Goal: Transaction & Acquisition: Purchase product/service

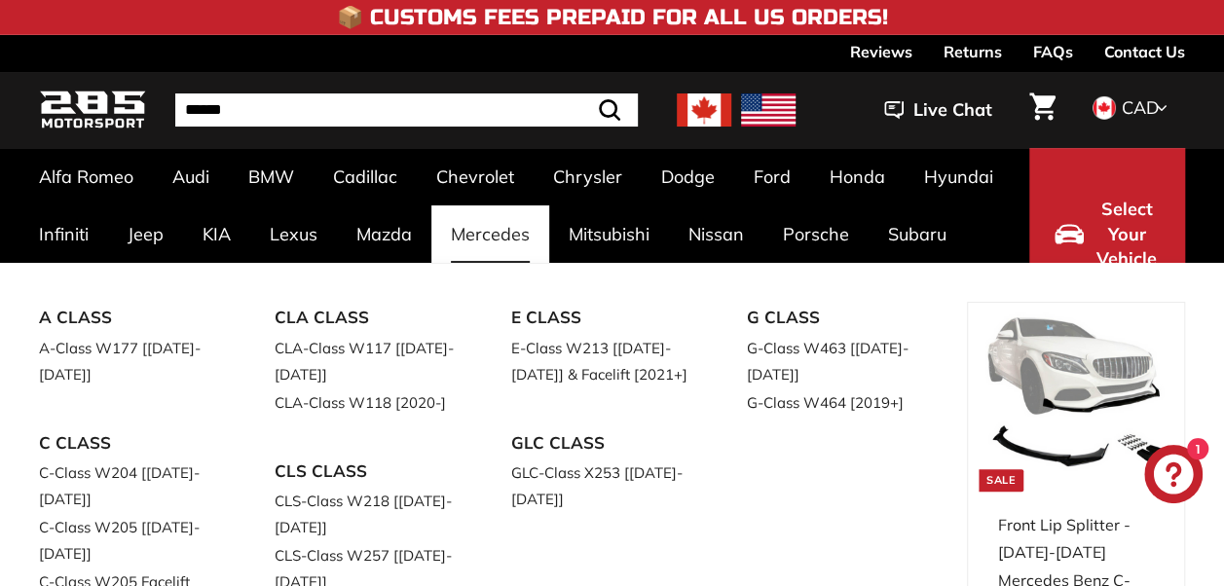
scroll to position [370, 0]
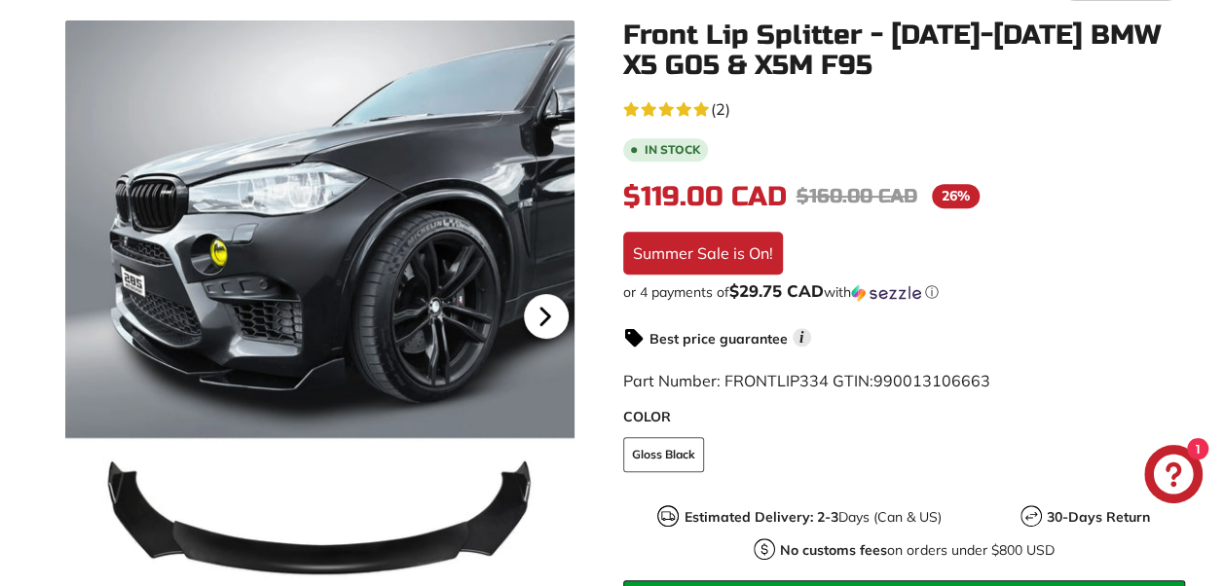
click at [555, 333] on icon at bounding box center [545, 316] width 45 height 45
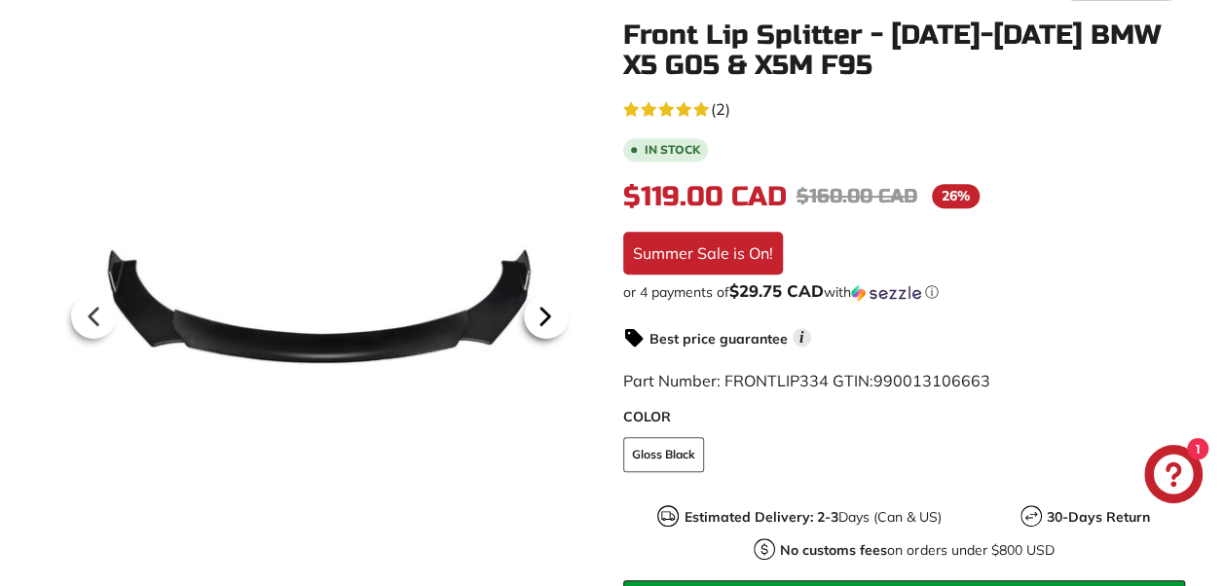
click at [555, 333] on icon at bounding box center [545, 316] width 45 height 45
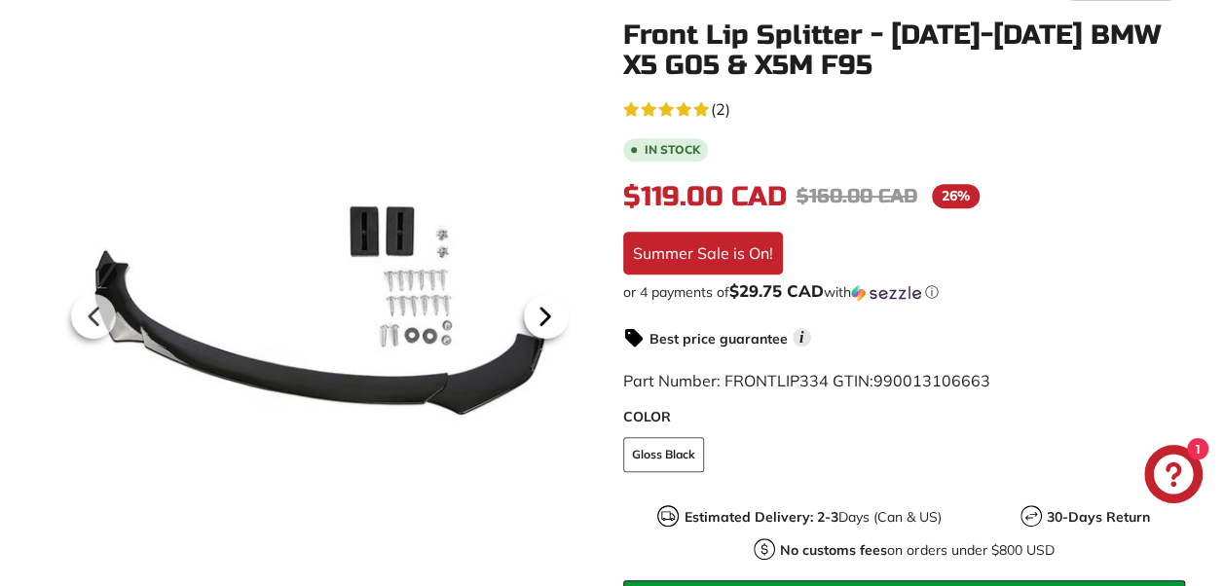
click at [555, 333] on icon at bounding box center [545, 316] width 45 height 45
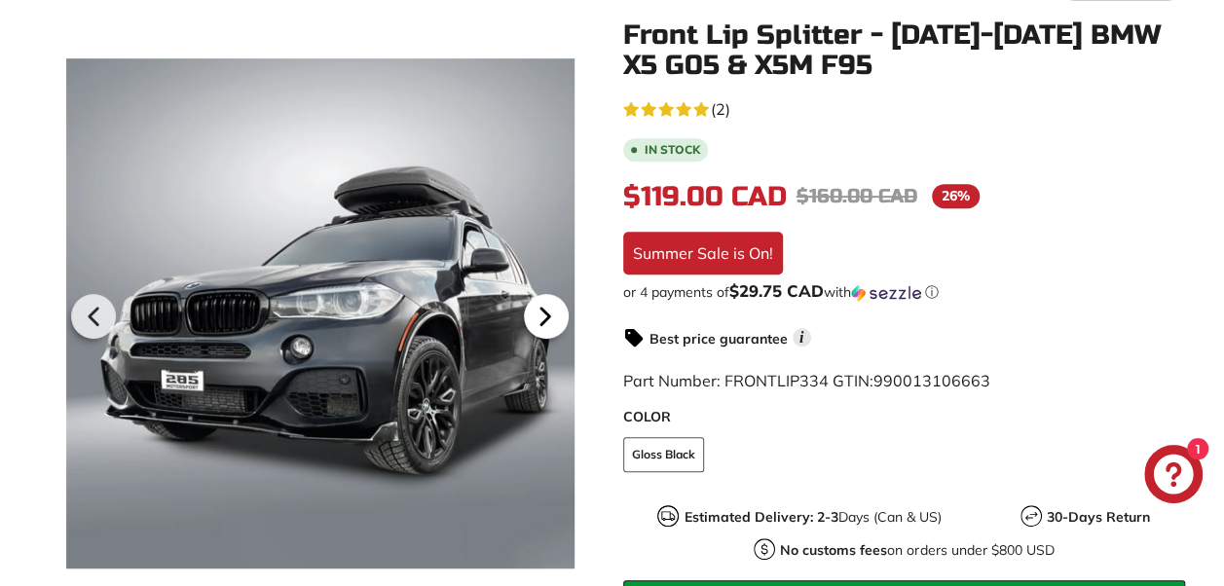
click at [555, 333] on icon at bounding box center [545, 316] width 45 height 45
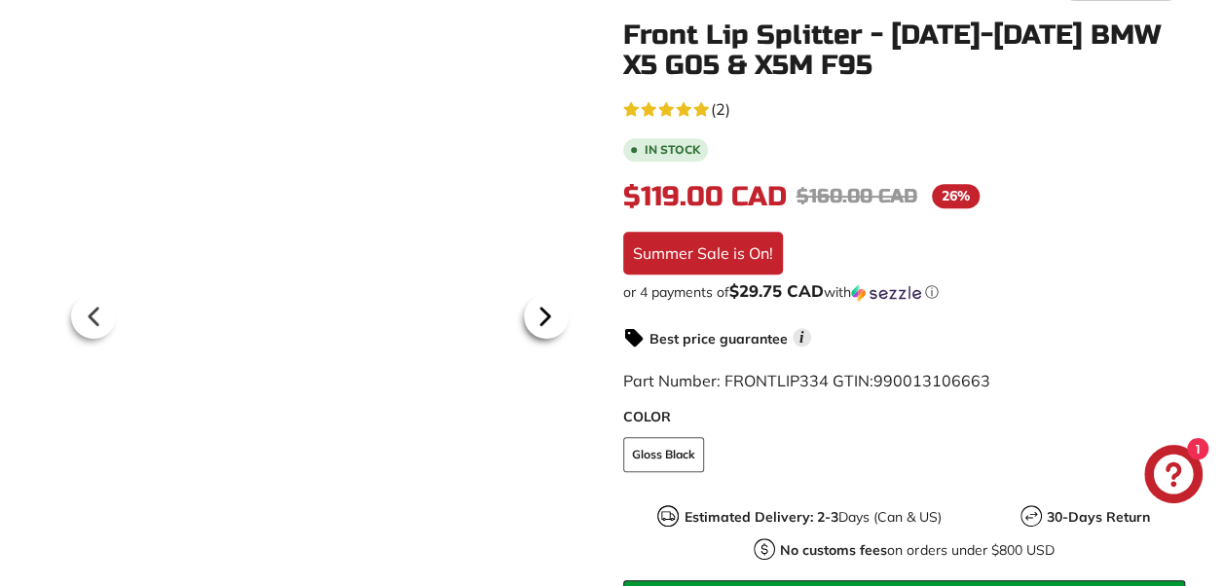
scroll to position [0, 252]
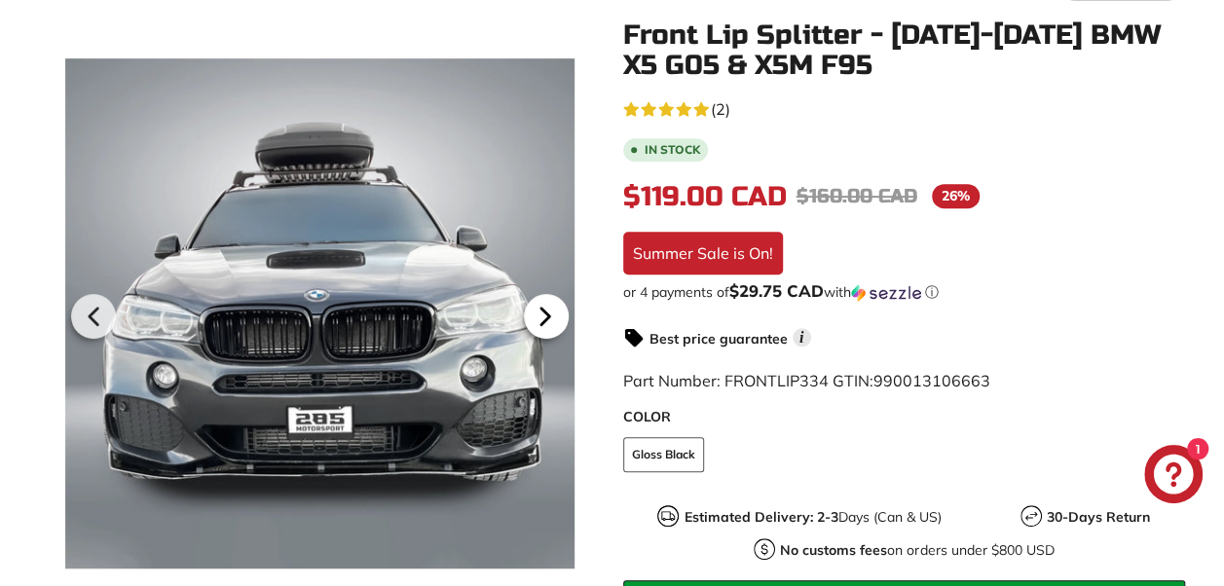
click at [555, 333] on icon at bounding box center [545, 316] width 45 height 45
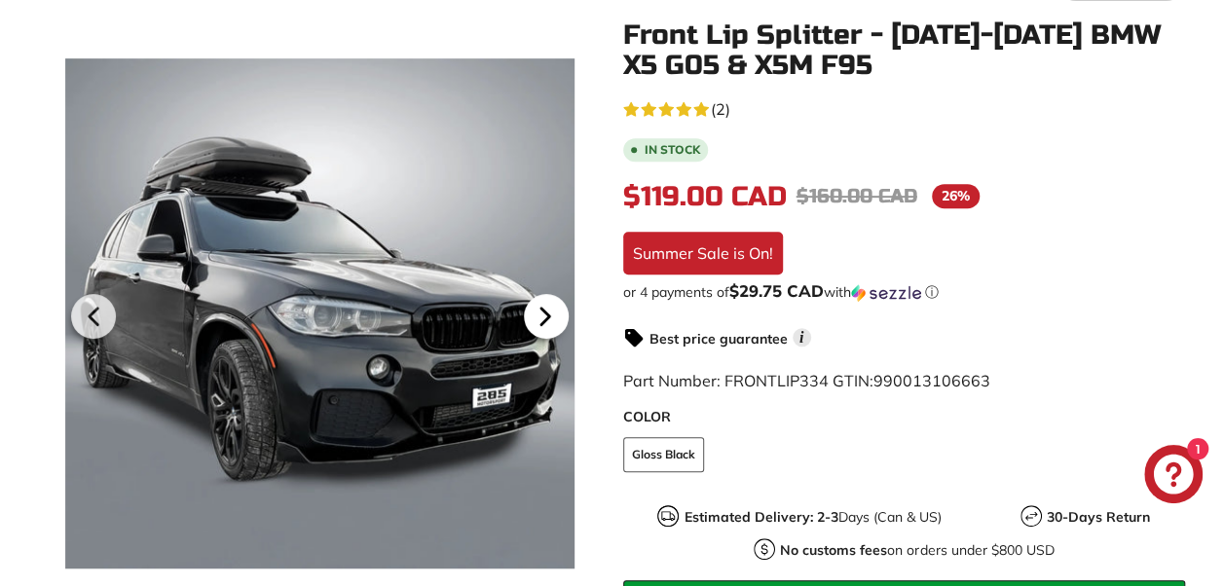
click at [555, 333] on icon at bounding box center [545, 316] width 45 height 45
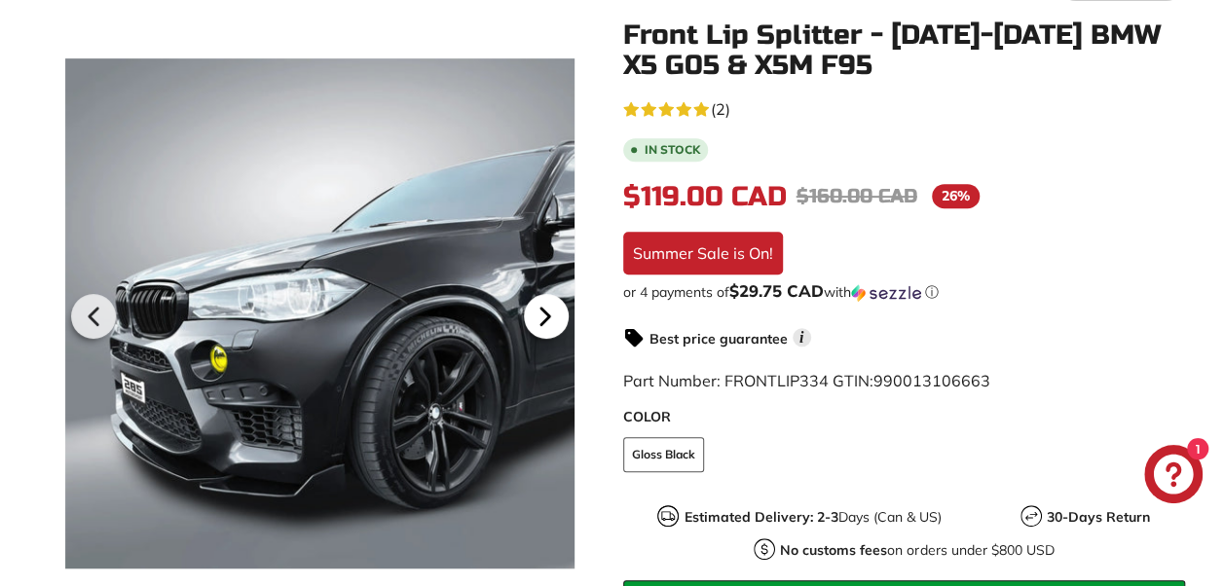
scroll to position [866, 0]
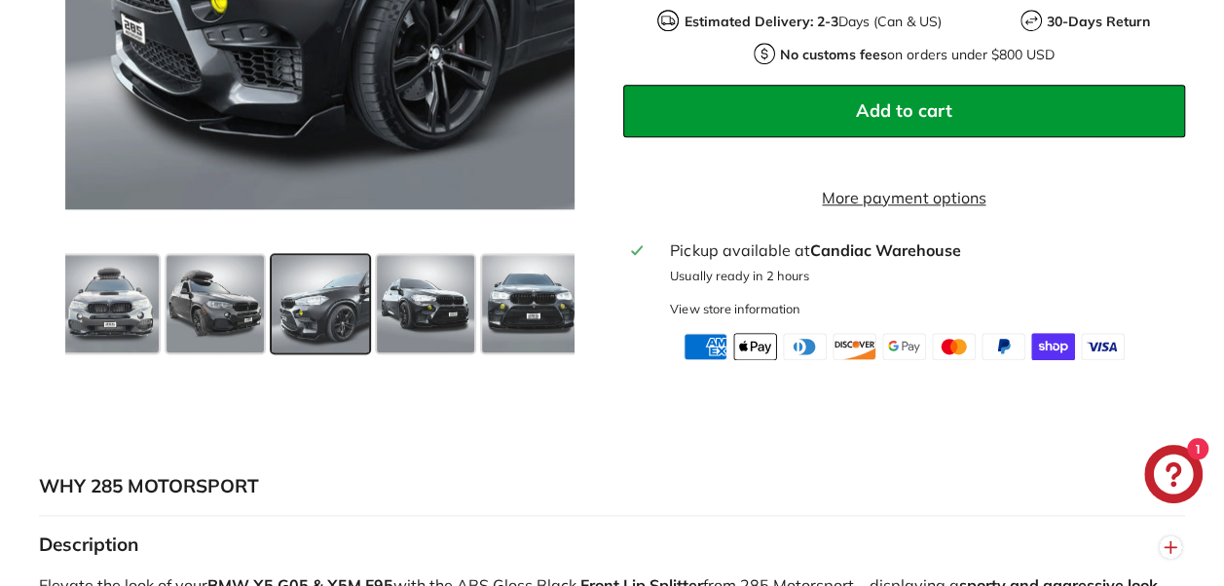
click at [775, 88] on button "Add to cart" at bounding box center [904, 111] width 563 height 53
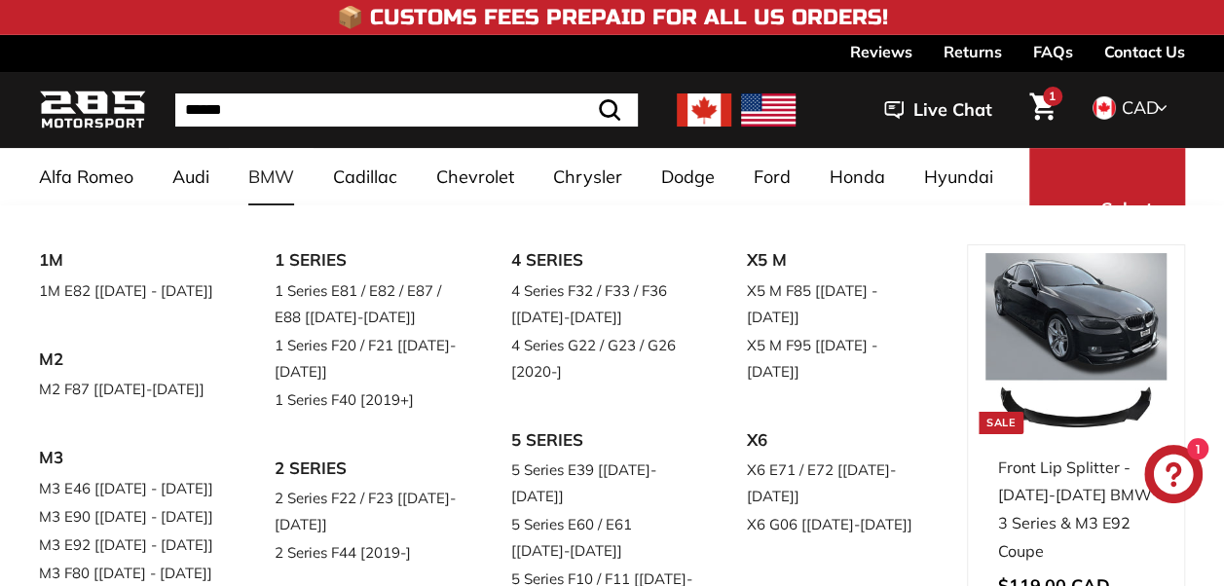
drag, startPoint x: 653, startPoint y: 370, endPoint x: 280, endPoint y: 185, distance: 416.5
click at [280, 185] on link "BMW" at bounding box center [271, 176] width 85 height 57
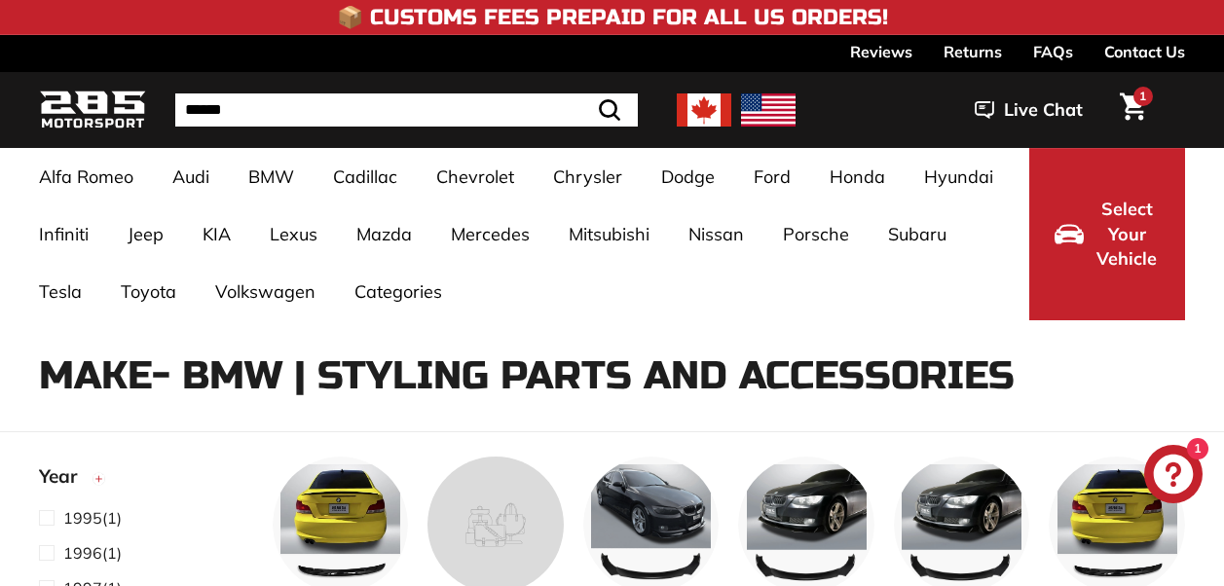
select select "**********"
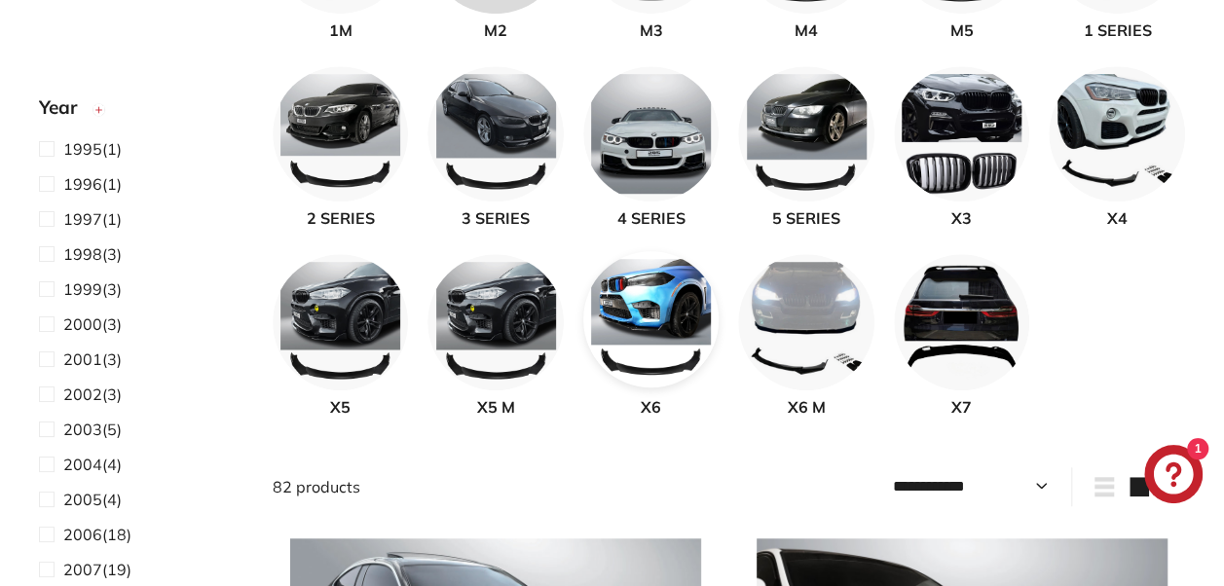
scroll to position [581, 0]
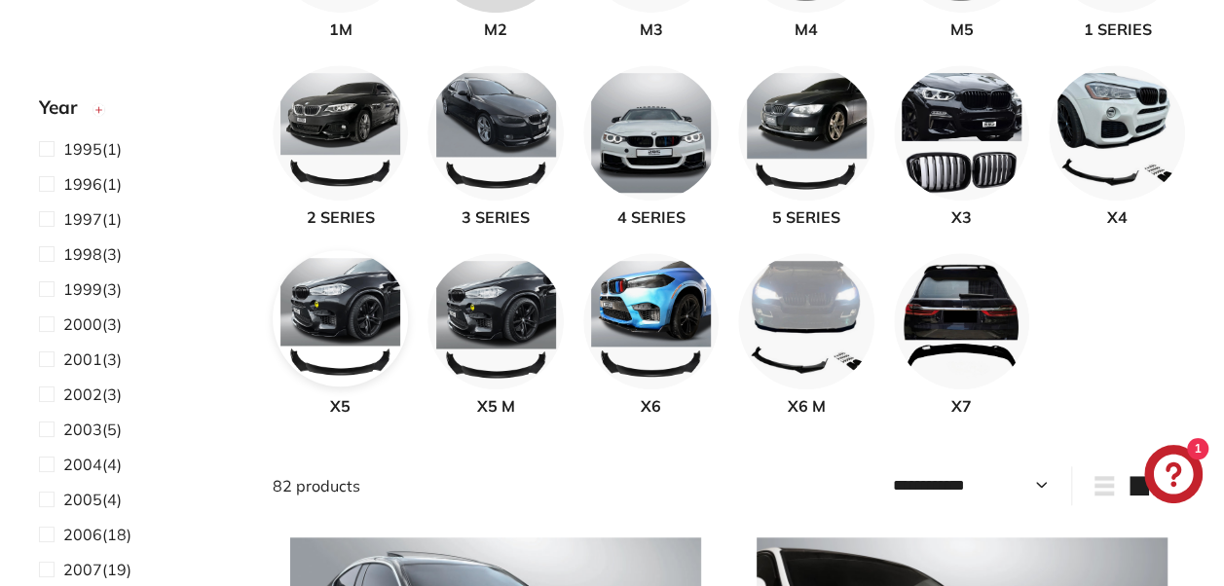
click at [339, 300] on img at bounding box center [341, 318] width 136 height 136
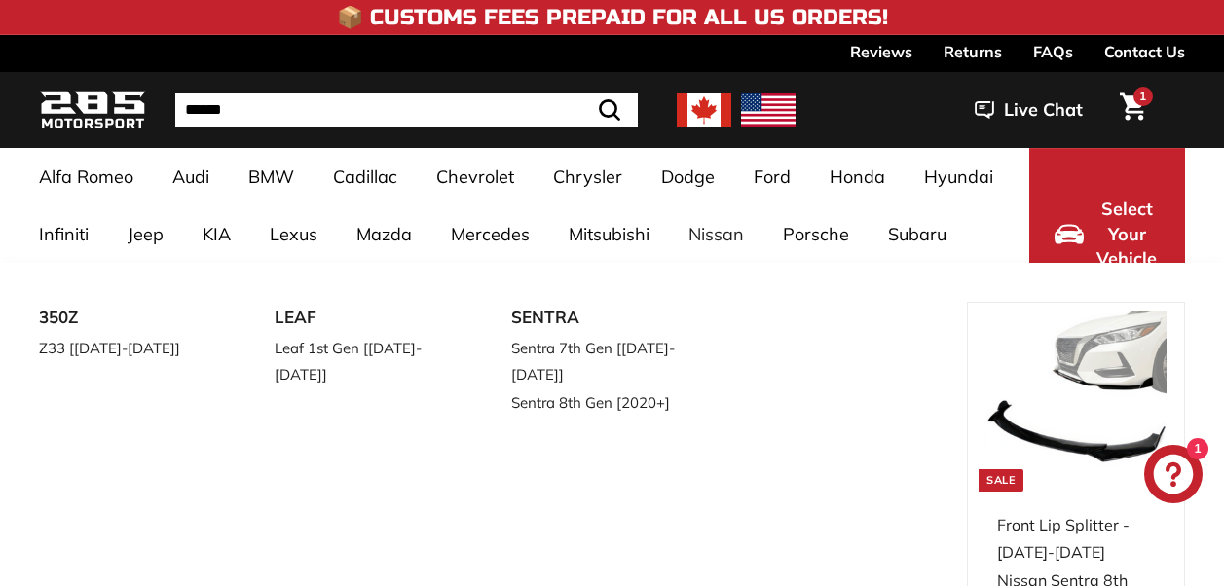
select select "**********"
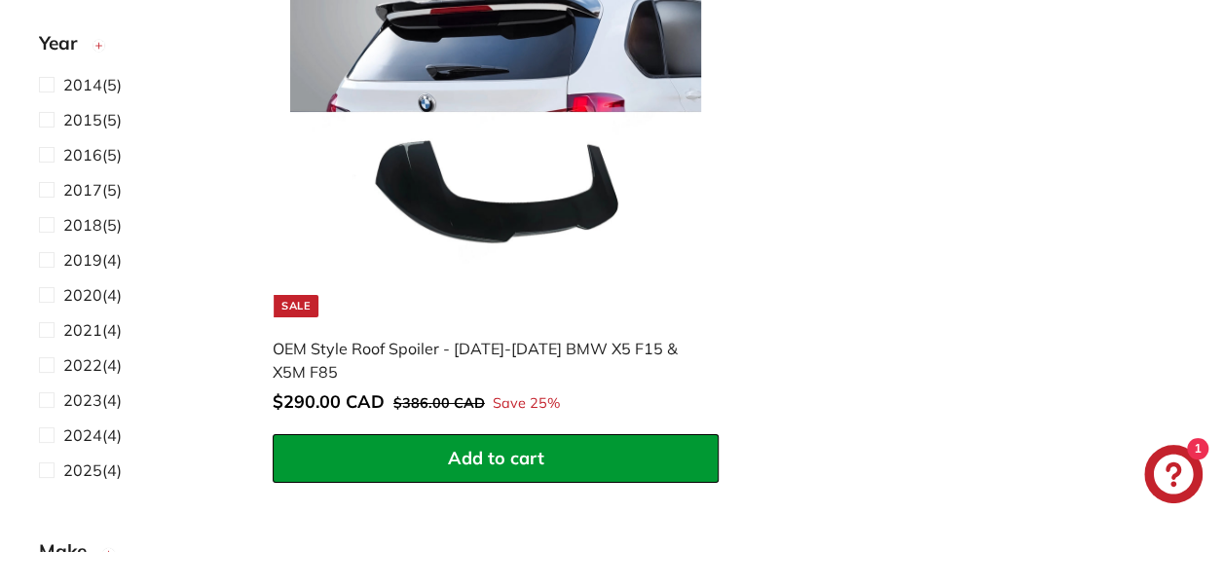
scroll to position [3819, 0]
